Goal: Task Accomplishment & Management: Use online tool/utility

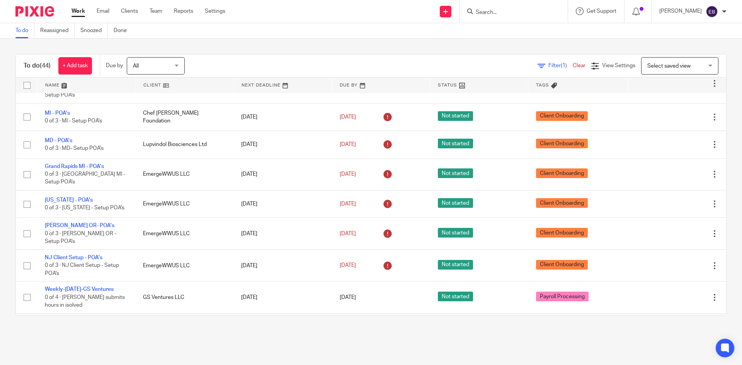
scroll to position [1044, 0]
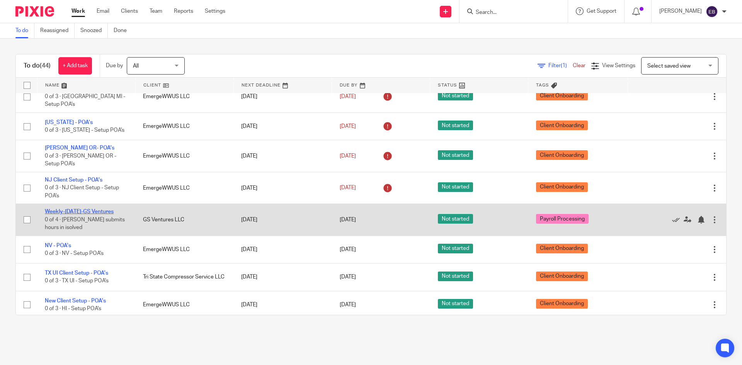
click at [86, 209] on link "Weekly-[DATE]-GS Ventures" at bounding box center [79, 211] width 69 height 5
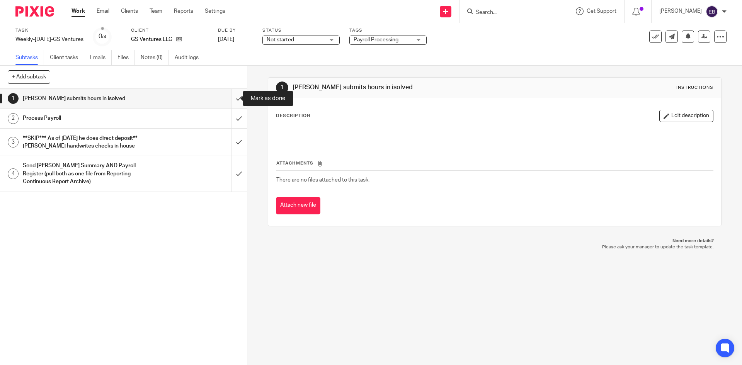
click at [230, 99] on input "submit" at bounding box center [123, 98] width 247 height 19
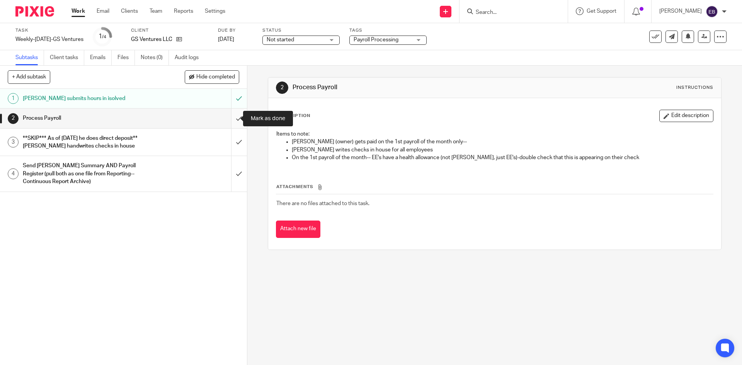
click at [228, 119] on input "submit" at bounding box center [123, 118] width 247 height 19
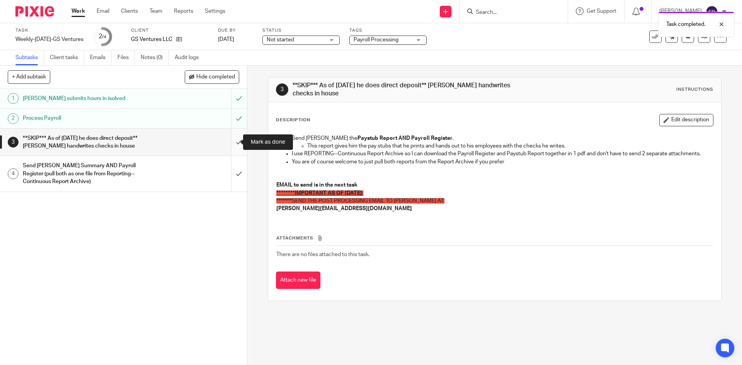
click at [232, 143] on input "submit" at bounding box center [123, 142] width 247 height 27
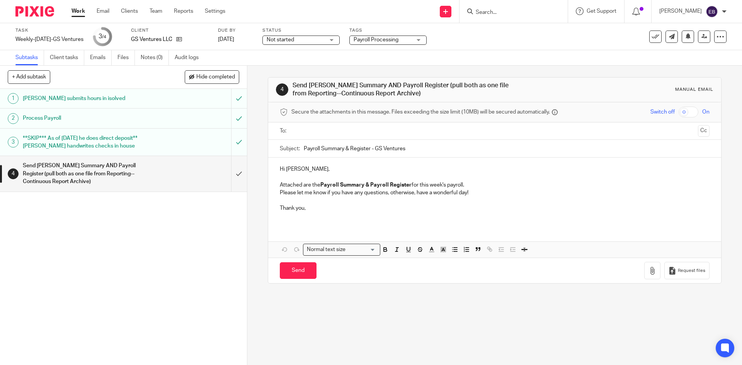
click at [315, 128] on input "text" at bounding box center [494, 131] width 400 height 9
click at [304, 149] on input "Payroll Summary & Register - GS Ventures" at bounding box center [506, 149] width 405 height 17
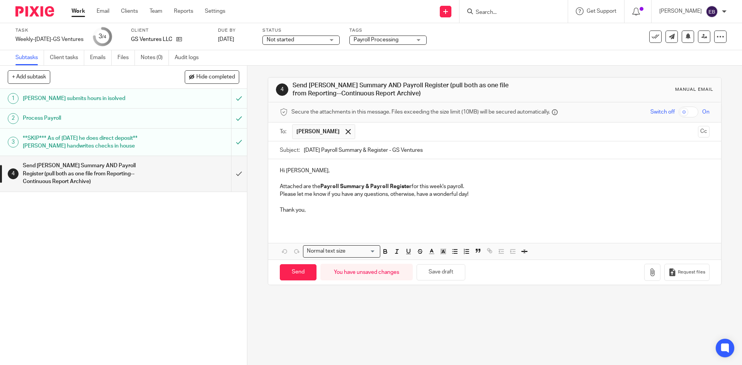
type input "8/29/2025 Payroll Summary & Register - GS Ventures"
click at [649, 275] on icon "button" at bounding box center [653, 273] width 8 height 8
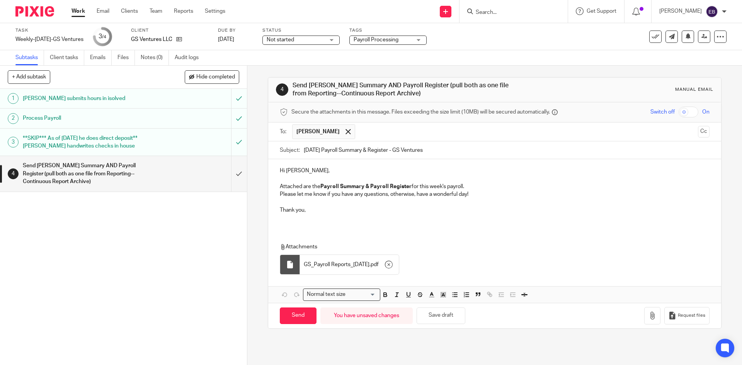
click at [283, 216] on p at bounding box center [494, 218] width 429 height 8
click at [292, 313] on input "Send" at bounding box center [298, 316] width 37 height 17
type input "Sent"
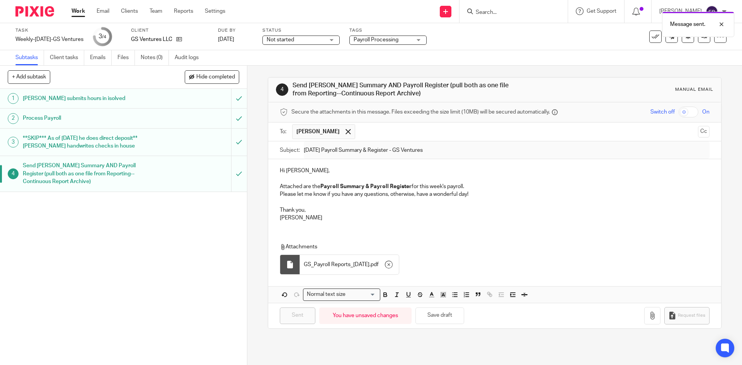
click at [80, 11] on link "Work" at bounding box center [79, 11] width 14 height 8
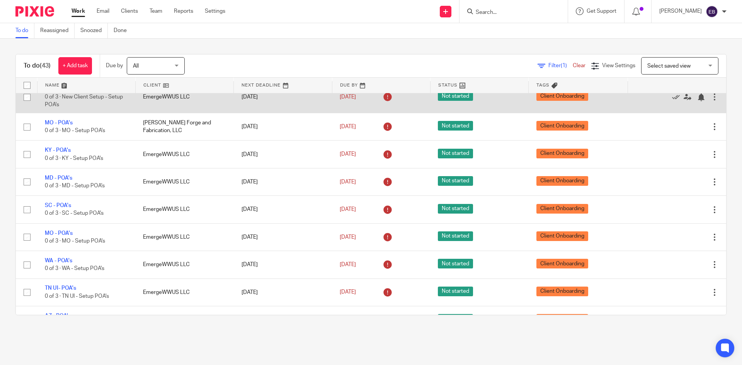
scroll to position [696, 0]
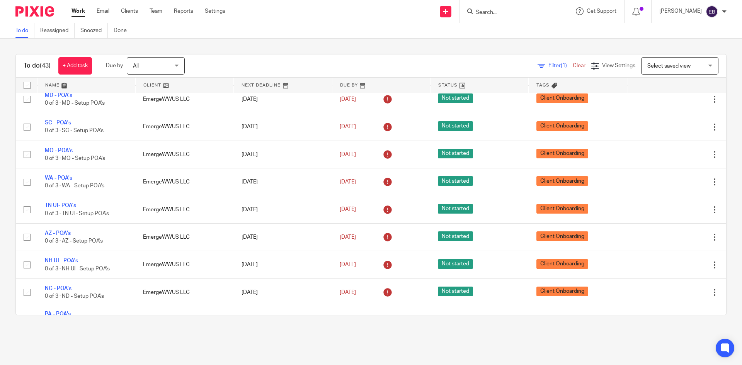
click at [284, 6] on div "Send new email Create task Add client Request signature Get Support Contact via…" at bounding box center [489, 11] width 505 height 23
